Goal: Check status: Check status

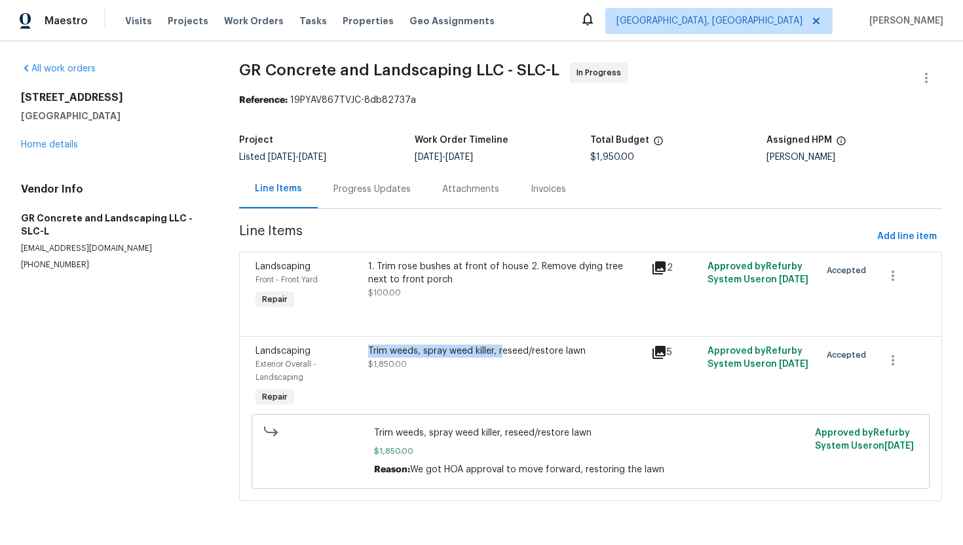
drag, startPoint x: 373, startPoint y: 343, endPoint x: 503, endPoint y: 353, distance: 130.8
click at [503, 353] on div "Trim weeds, spray weed killer, reseed/restore lawn $1,850.00" at bounding box center [505, 377] width 282 height 73
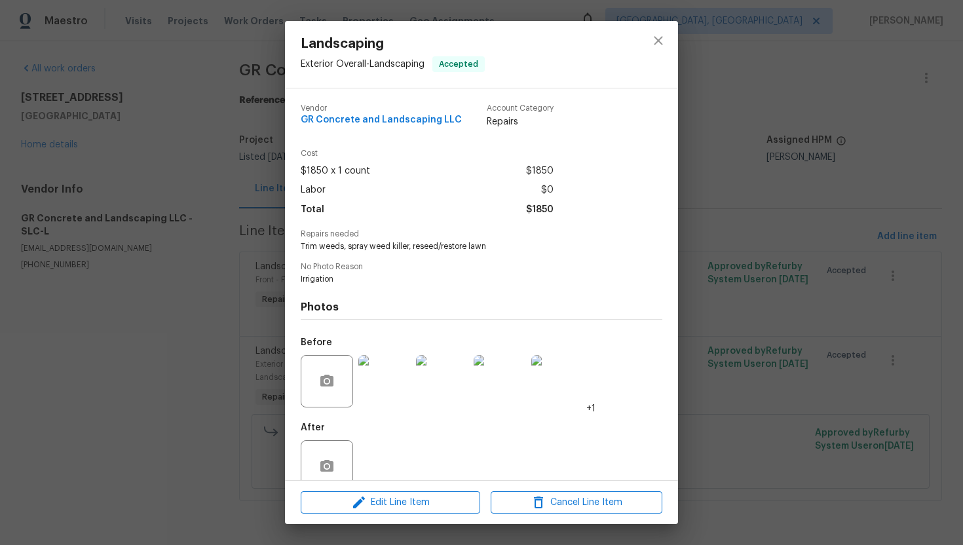
click at [759, 204] on div "Landscaping Exterior Overall - Landscaping Accepted Vendor GR Concrete and Land…" at bounding box center [481, 272] width 963 height 545
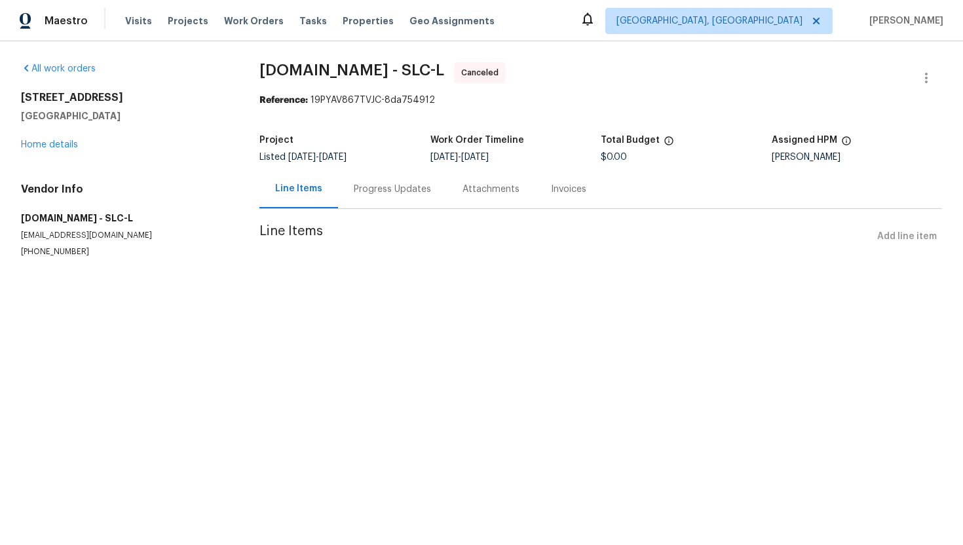
click at [381, 193] on div "Progress Updates" at bounding box center [392, 189] width 77 height 13
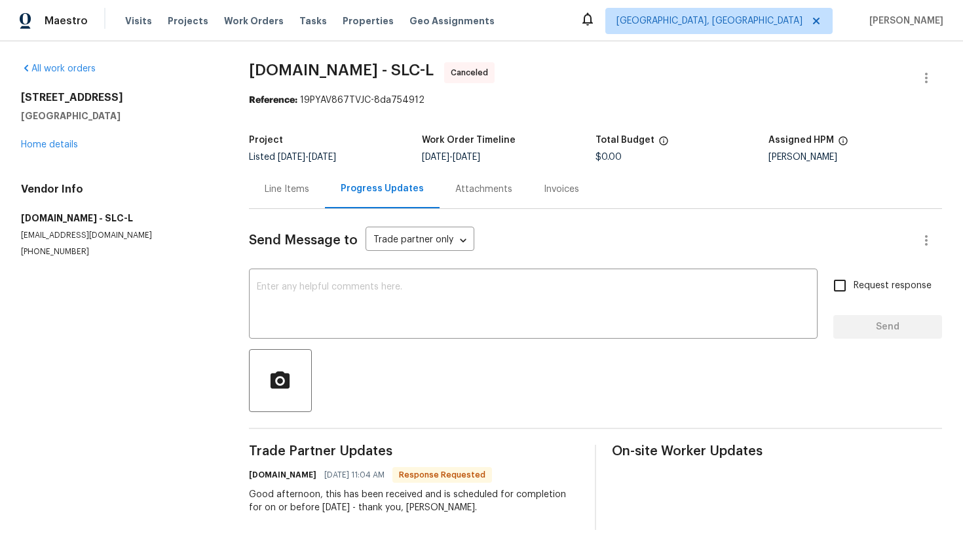
click at [305, 189] on div "Line Items" at bounding box center [287, 189] width 45 height 13
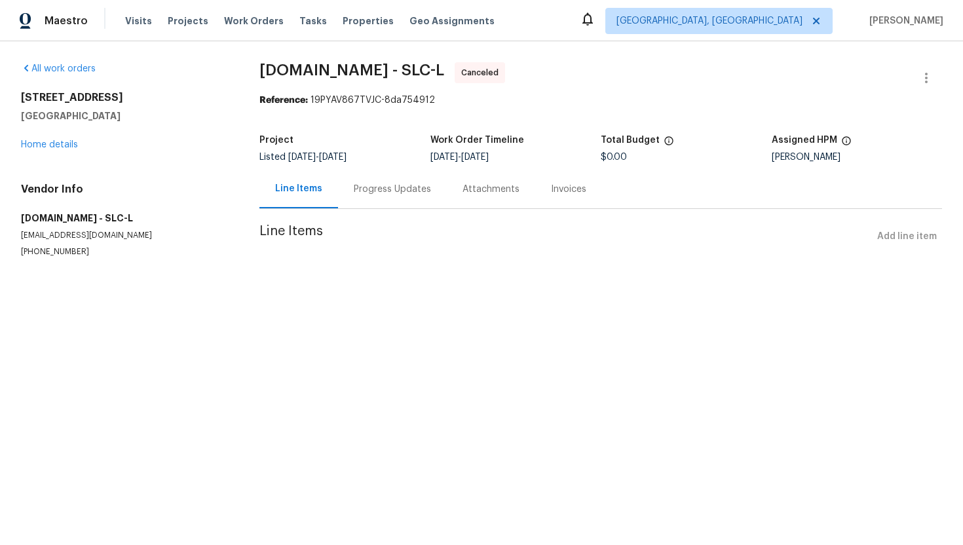
click at [391, 177] on div "Progress Updates" at bounding box center [392, 189] width 109 height 39
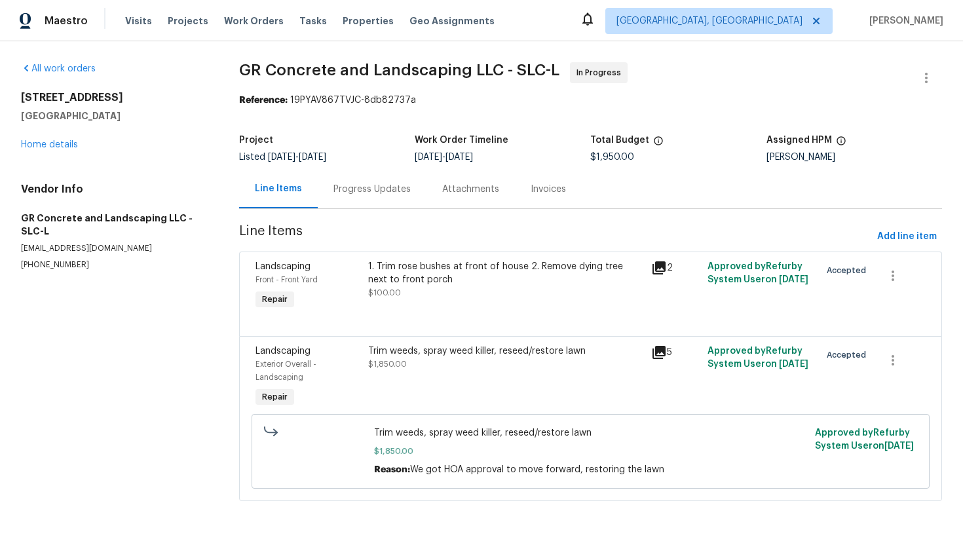
click at [44, 151] on div "[STREET_ADDRESS] Home details" at bounding box center [114, 121] width 187 height 60
click at [48, 146] on link "Home details" at bounding box center [49, 144] width 57 height 9
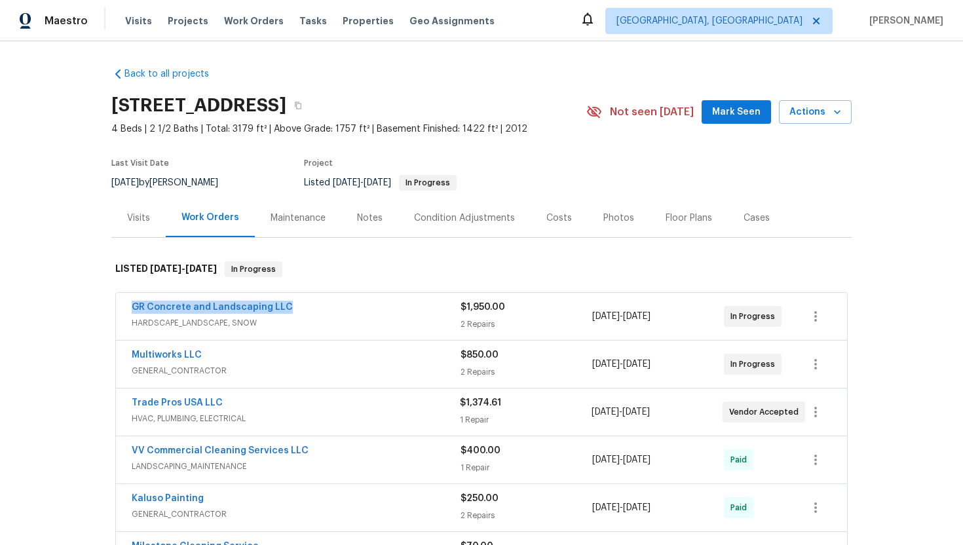
drag, startPoint x: 307, startPoint y: 318, endPoint x: 131, endPoint y: 317, distance: 176.3
click at [131, 317] on div "GR Concrete and Landscaping LLC HARDSCAPE_LANDSCAPE, SNOW $1,950.00 2 Repairs […" at bounding box center [481, 316] width 731 height 47
copy link "GR Concrete and Landscaping LLC"
click at [202, 460] on div "VV Commercial Cleaning Services LLC" at bounding box center [296, 452] width 329 height 16
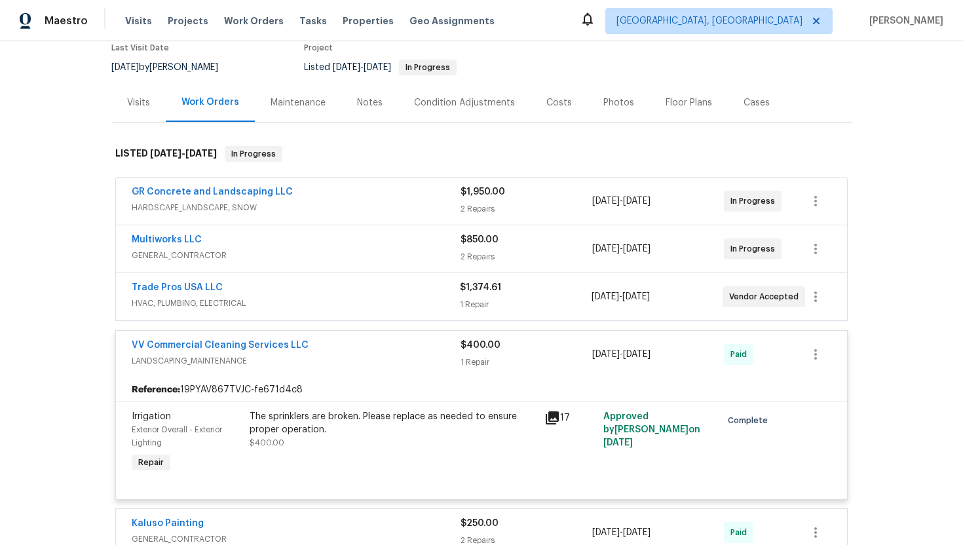
scroll to position [133, 0]
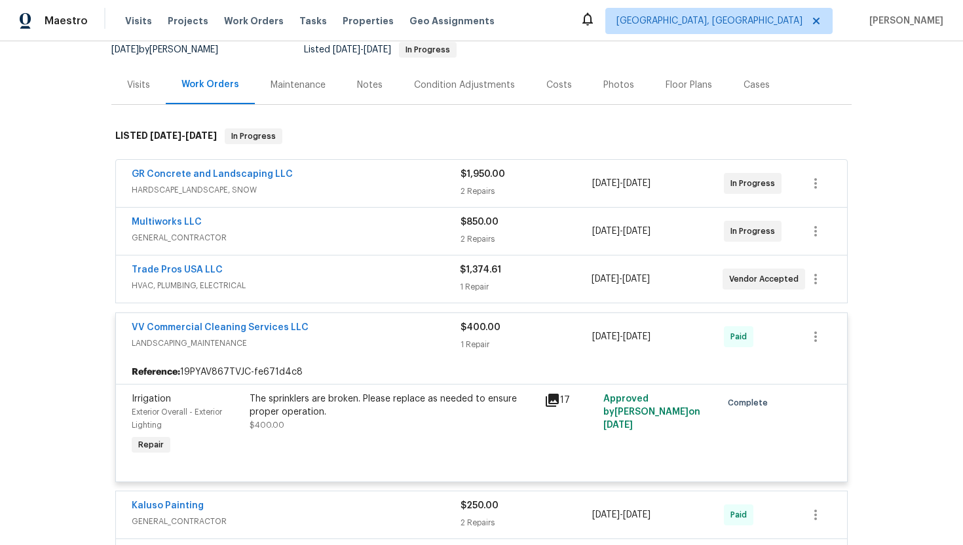
click at [334, 337] on div "VV Commercial Cleaning Services LLC" at bounding box center [296, 329] width 329 height 16
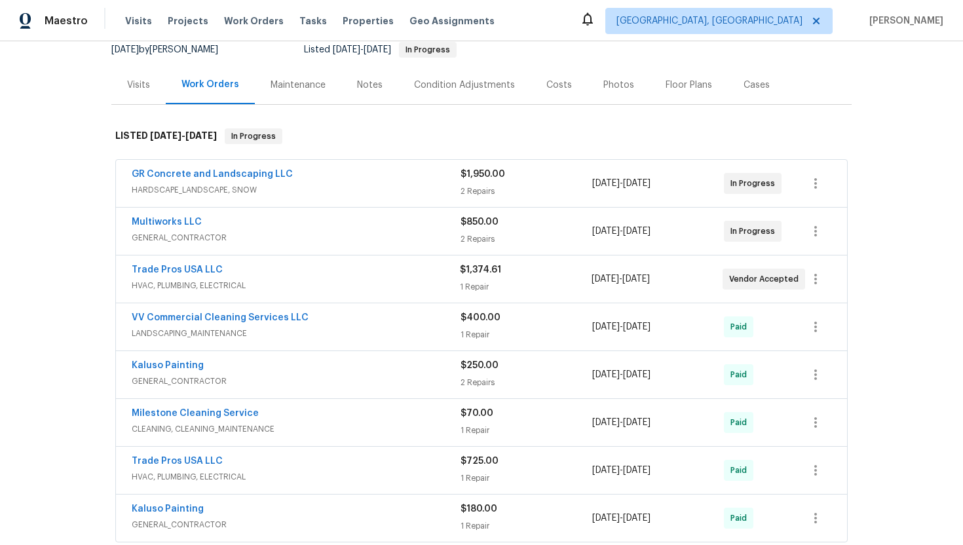
click at [318, 279] on div "Trade Pros USA LLC" at bounding box center [296, 271] width 328 height 16
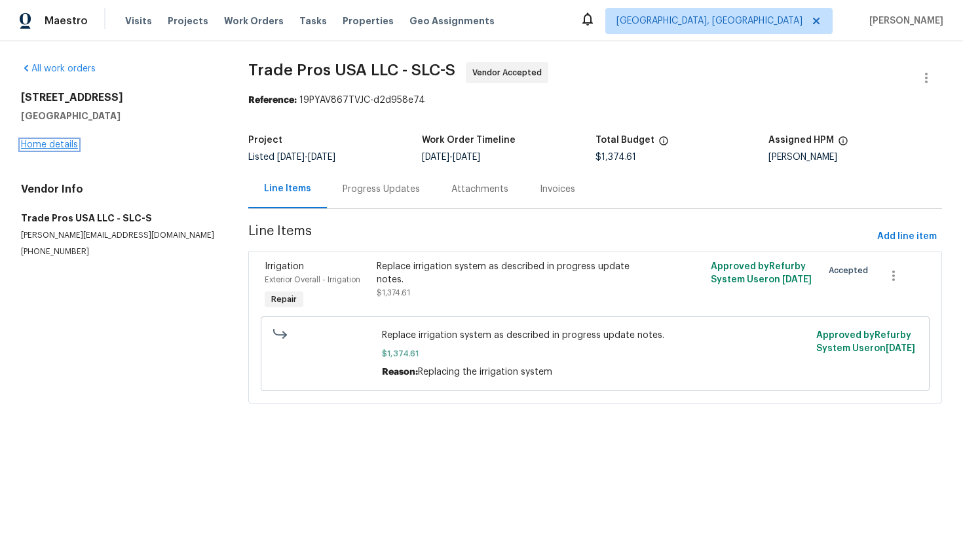
click at [71, 144] on link "Home details" at bounding box center [49, 144] width 57 height 9
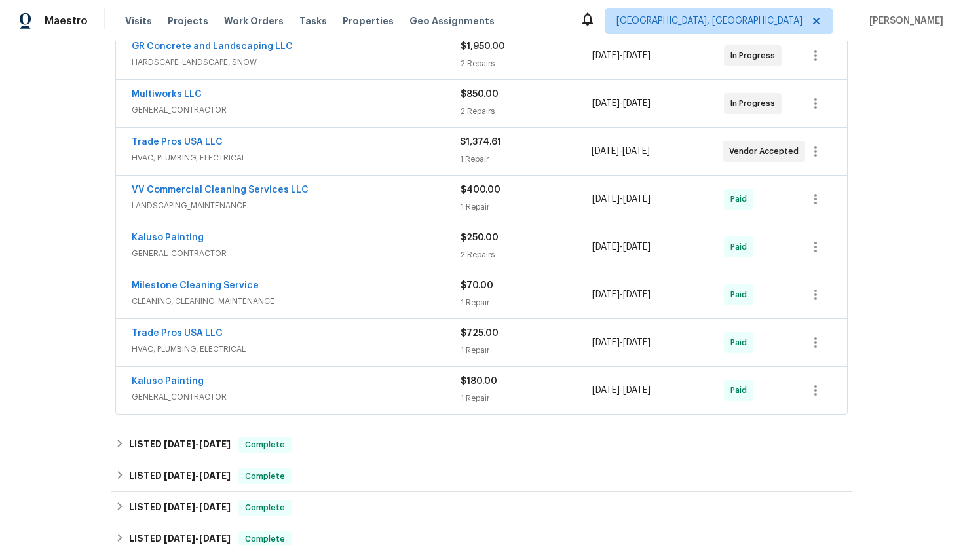
scroll to position [466, 0]
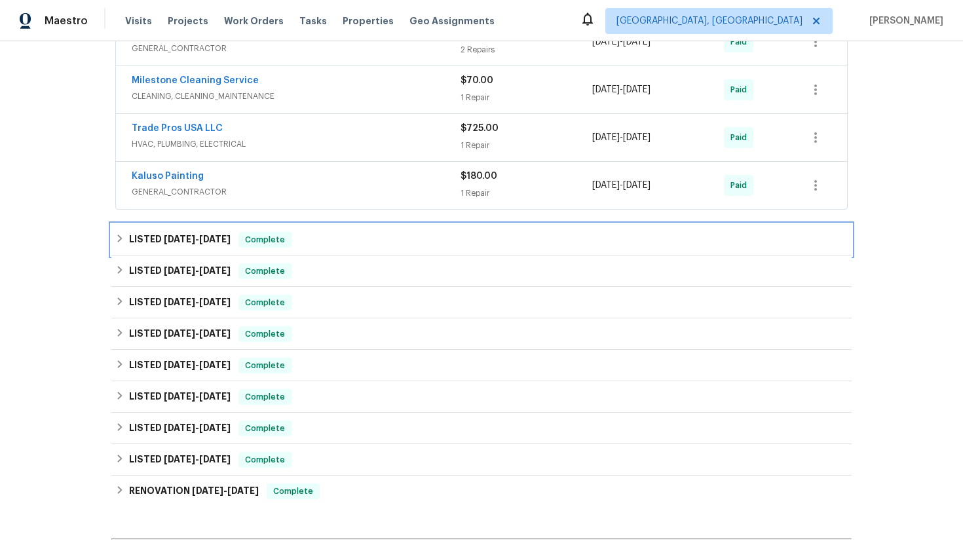
click at [347, 256] on div "LISTED 6/3/25 - 6/13/25 Complete" at bounding box center [481, 239] width 741 height 31
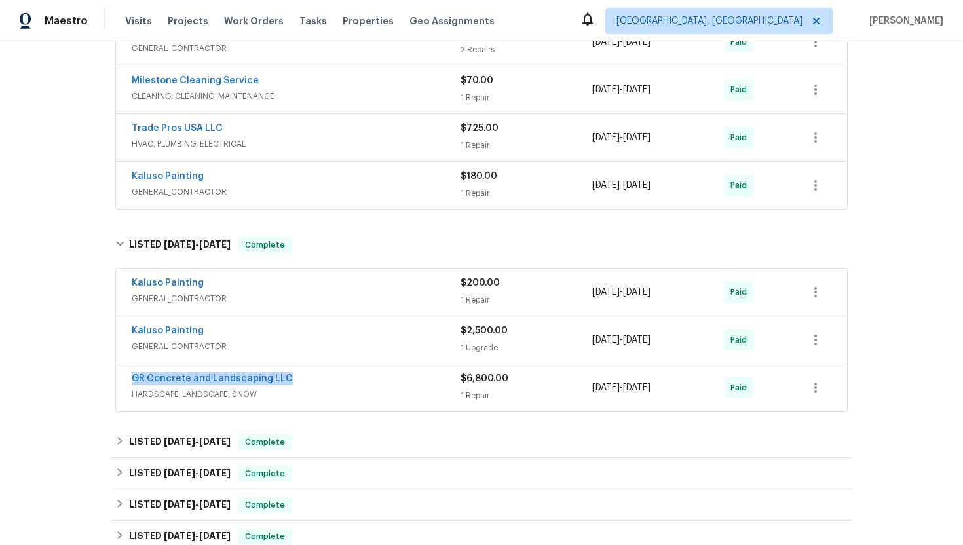
drag, startPoint x: 307, startPoint y: 386, endPoint x: 121, endPoint y: 386, distance: 186.1
click at [121, 386] on div "GR Concrete and Landscaping LLC HARDSCAPE_LANDSCAPE, SNOW $6,800.00 1 Repair 6/…" at bounding box center [481, 387] width 731 height 47
copy link "GR Concrete and Landscaping LLC"
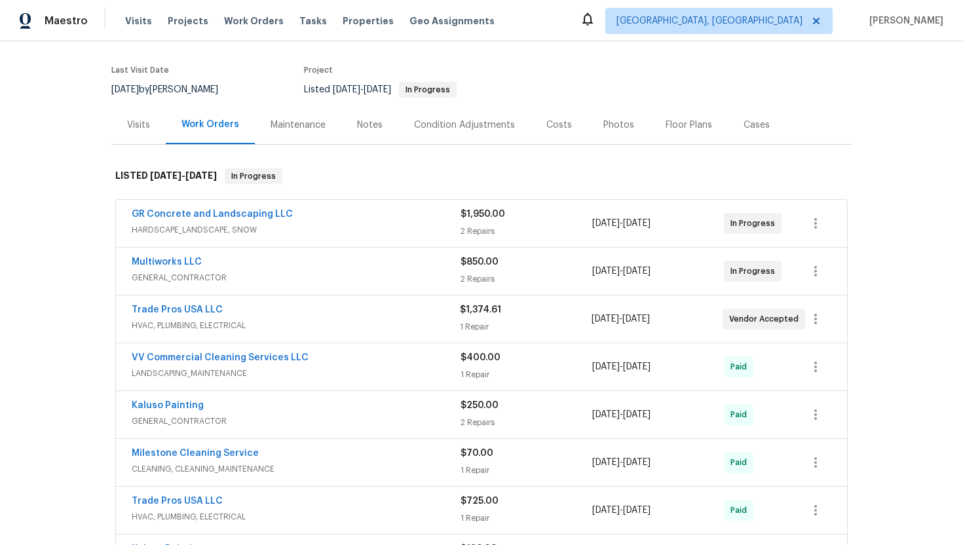
scroll to position [0, 0]
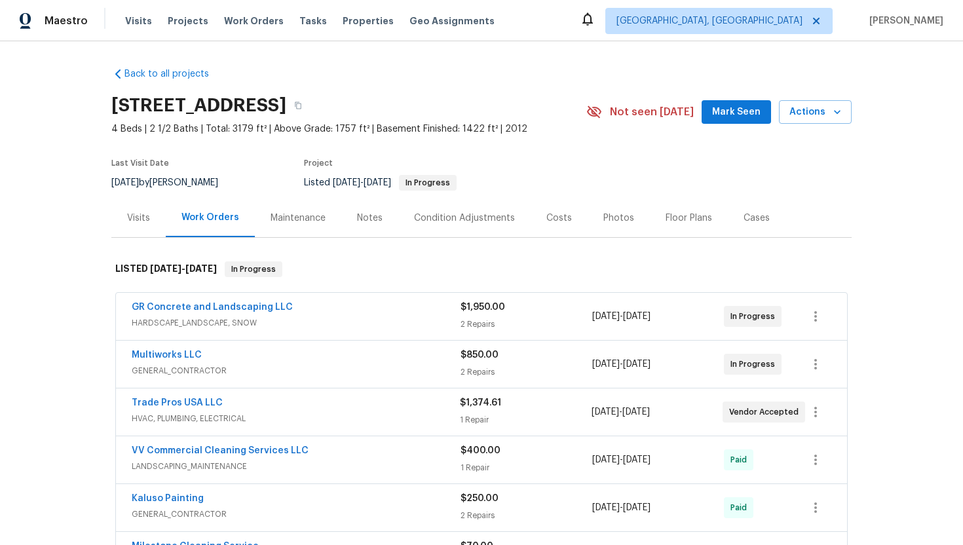
click at [273, 364] on div "Multiworks LLC" at bounding box center [296, 357] width 329 height 16
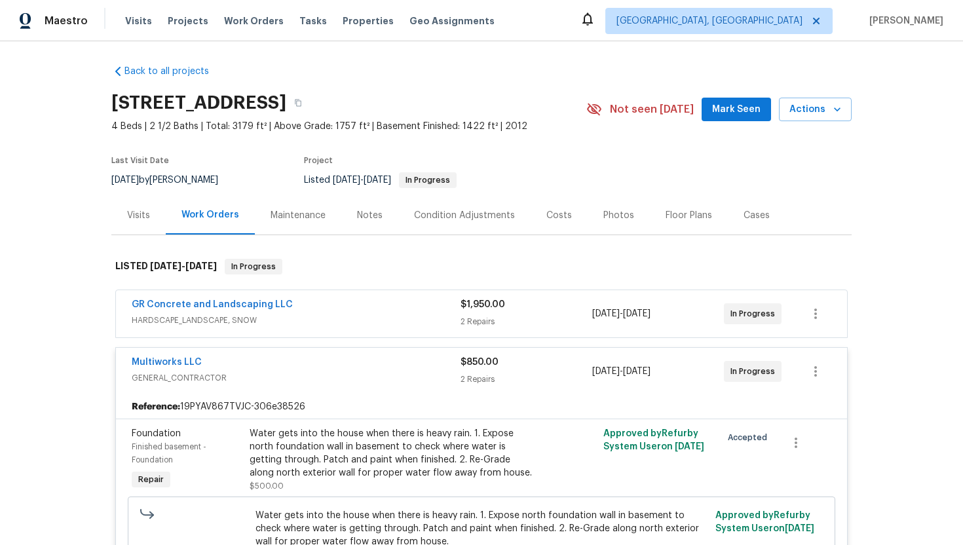
scroll to position [3, 0]
click at [273, 368] on div "Multiworks LLC" at bounding box center [296, 363] width 329 height 16
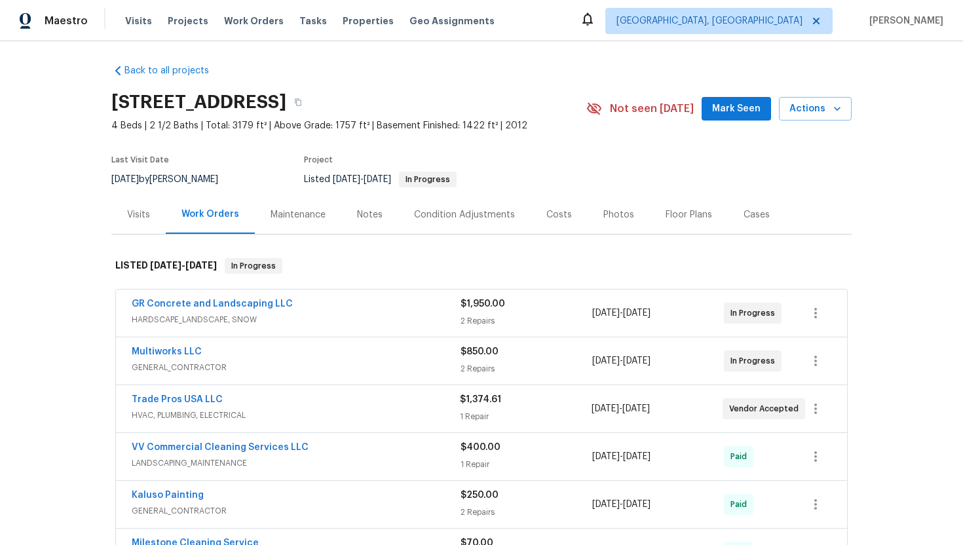
click at [273, 361] on div "Multiworks LLC" at bounding box center [296, 353] width 329 height 16
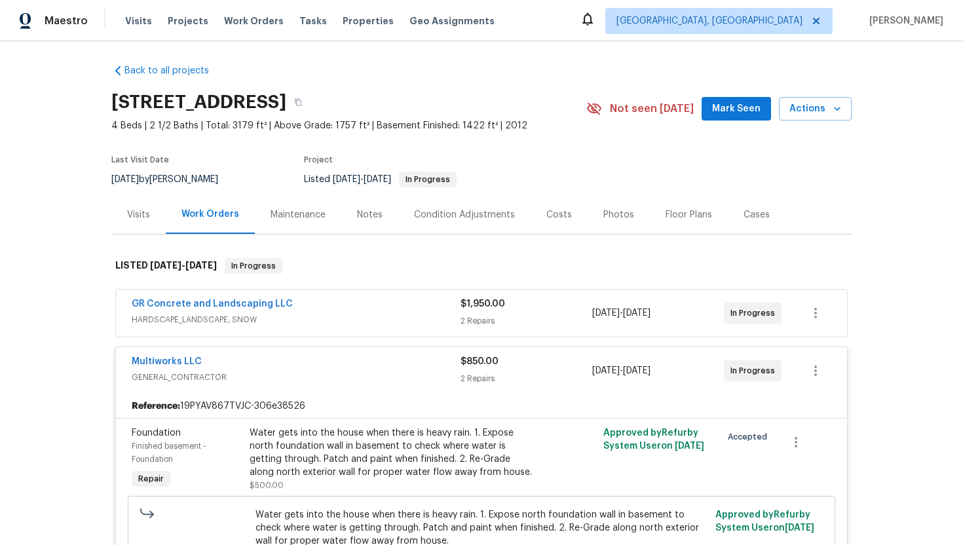
click at [273, 368] on div "Multiworks LLC" at bounding box center [296, 363] width 329 height 16
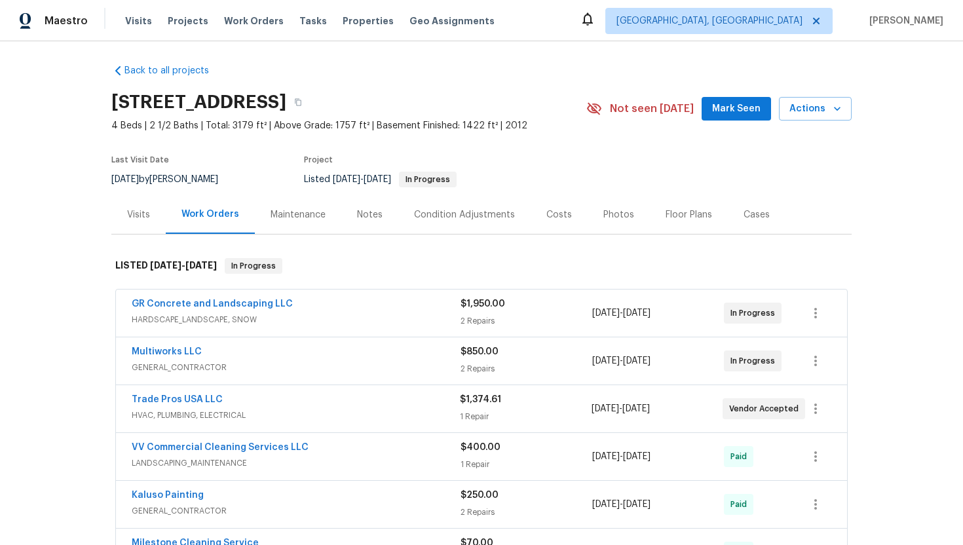
scroll to position [38, 0]
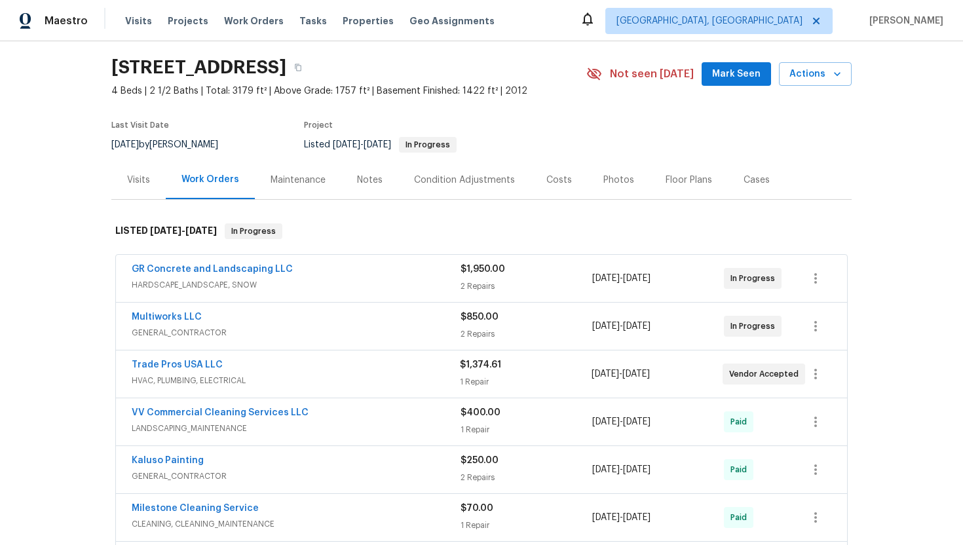
click at [273, 374] on div "Trade Pros USA LLC" at bounding box center [296, 366] width 328 height 16
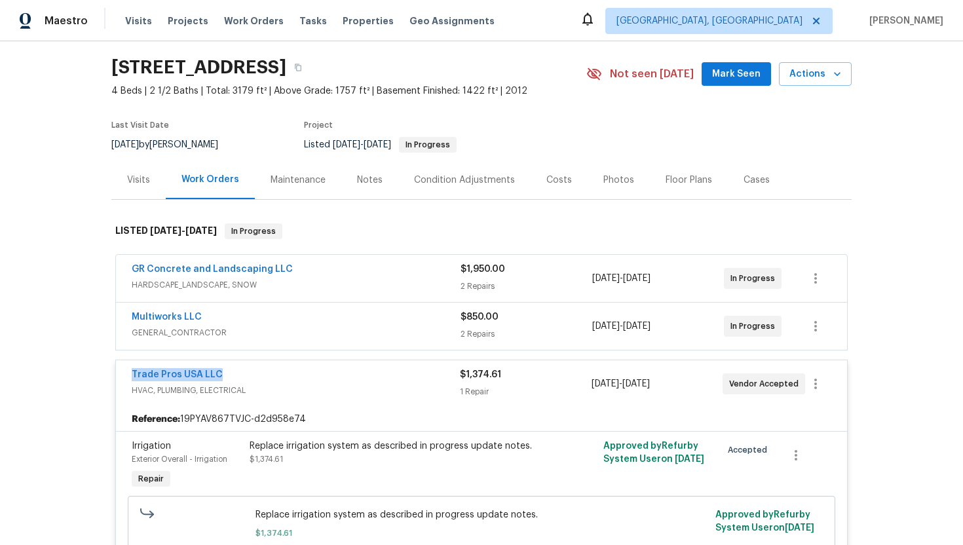
drag, startPoint x: 260, startPoint y: 381, endPoint x: 123, endPoint y: 381, distance: 137.0
click at [123, 381] on div "Trade Pros USA LLC HVAC, PLUMBING, ELECTRICAL $1,374.61 1 Repair 9/8/2025 - 9/1…" at bounding box center [481, 383] width 731 height 47
copy link "Trade Pros USA LLC"
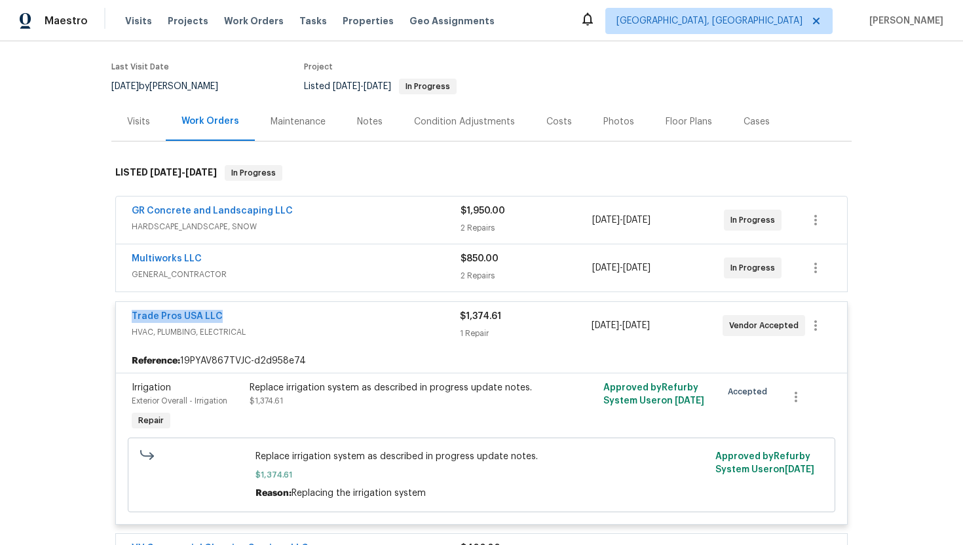
scroll to position [136, 0]
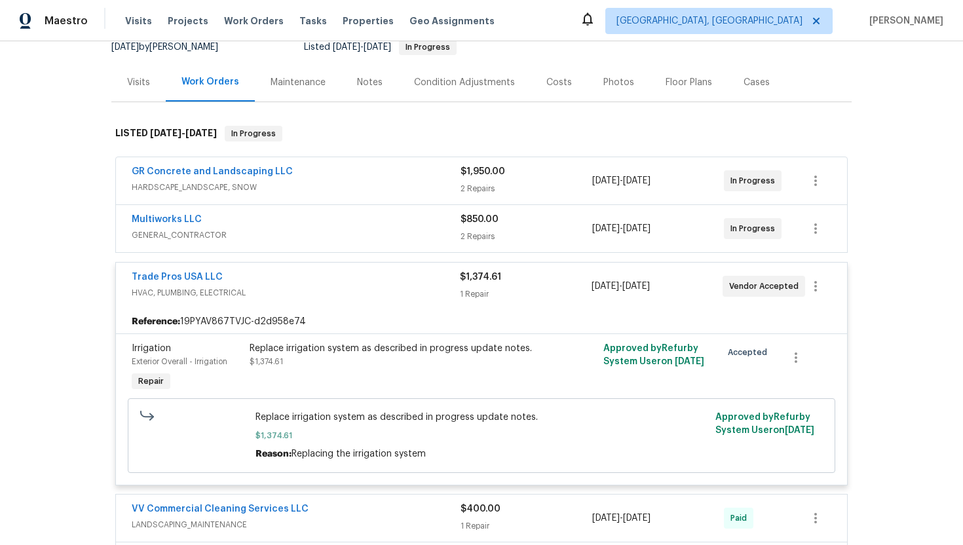
click at [328, 310] on div "Trade Pros USA LLC HVAC, PLUMBING, ELECTRICAL $1,374.61 1 Repair 9/8/2025 - 9/1…" at bounding box center [481, 286] width 731 height 47
drag, startPoint x: 259, startPoint y: 289, endPoint x: 128, endPoint y: 286, distance: 130.4
click at [128, 286] on div "Trade Pros USA LLC HVAC, PLUMBING, ELECTRICAL $1,374.61 1 Repair 9/8/2025 - 9/1…" at bounding box center [481, 286] width 731 height 47
copy link "Trade Pros USA LLC"
click at [339, 531] on span "LANDSCAPING_MAINTENANCE" at bounding box center [296, 524] width 329 height 13
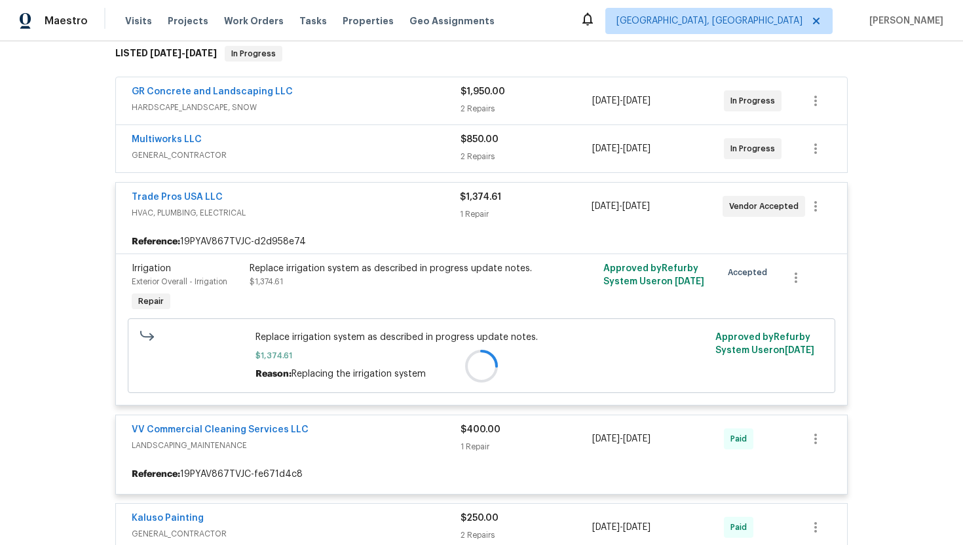
scroll to position [235, 0]
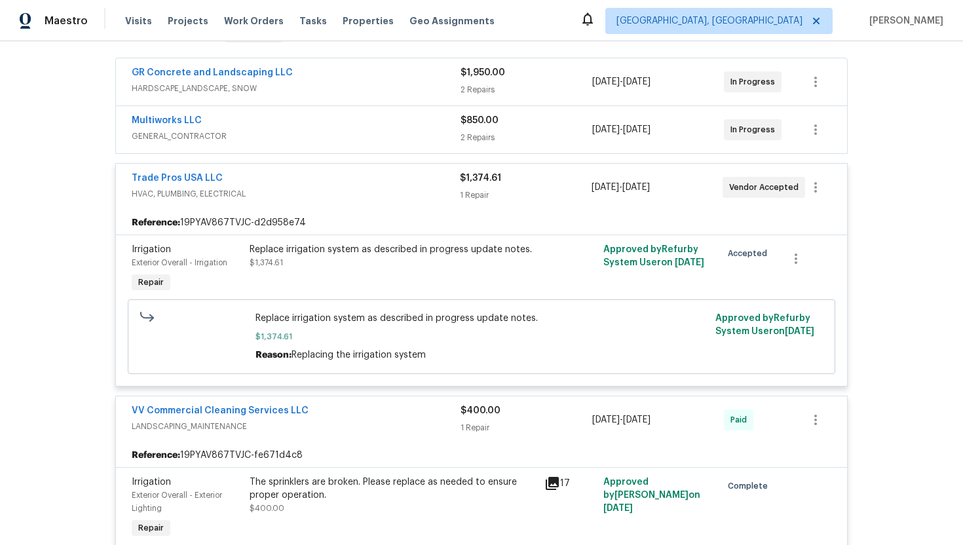
click at [58, 370] on div "Back to all projects 53 W Lake View Terrace Rd, Saratoga Springs, UT 84045 4 Be…" at bounding box center [481, 293] width 963 height 504
drag, startPoint x: 334, startPoint y: 425, endPoint x: 130, endPoint y: 422, distance: 203.8
click at [130, 422] on div "VV Commercial Cleaning Services LLC LANDSCAPING_MAINTENANCE $400.00 1 Repair 9/…" at bounding box center [481, 419] width 731 height 47
